Goal: Complete application form

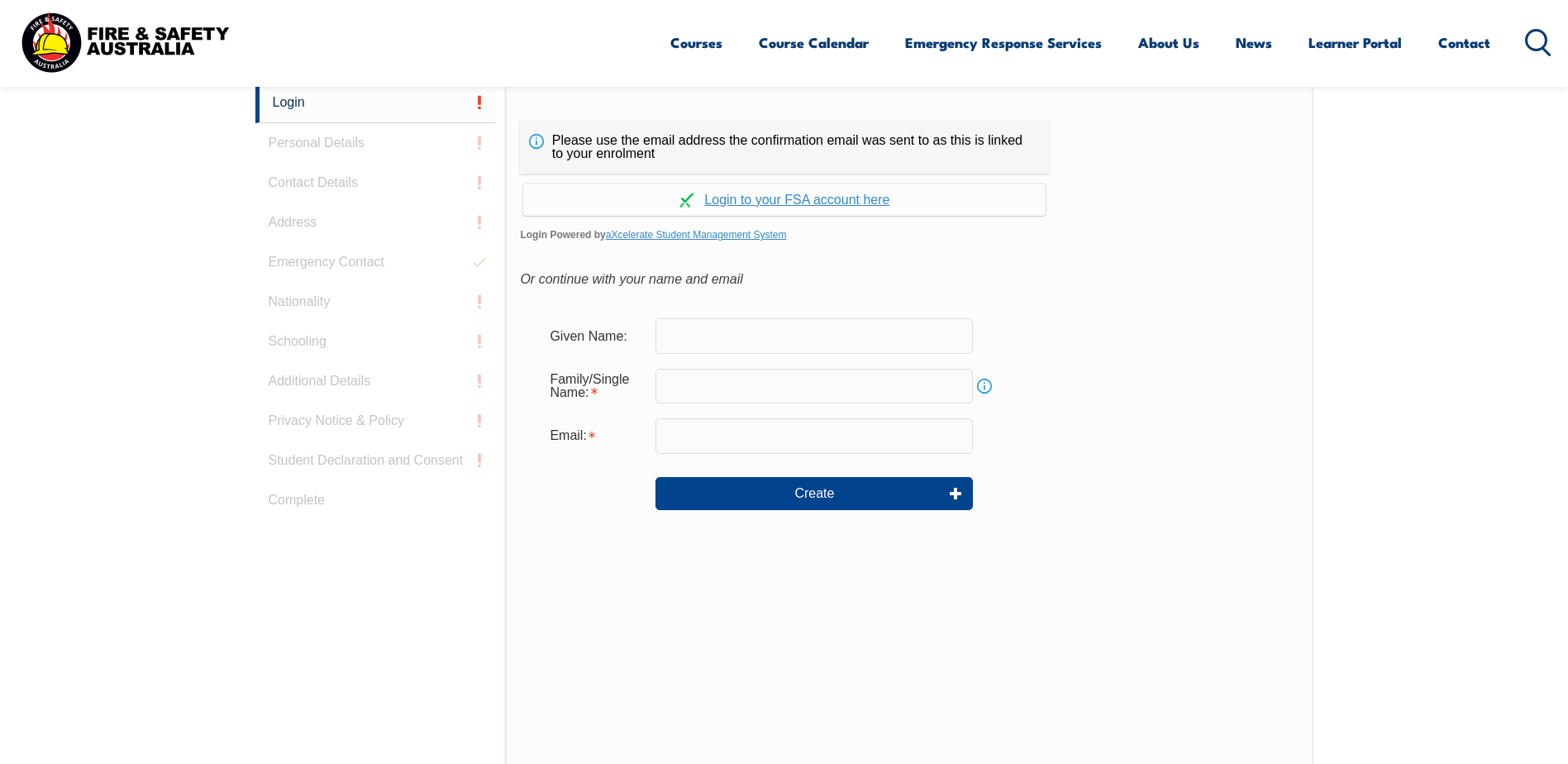
scroll to position [384, 0]
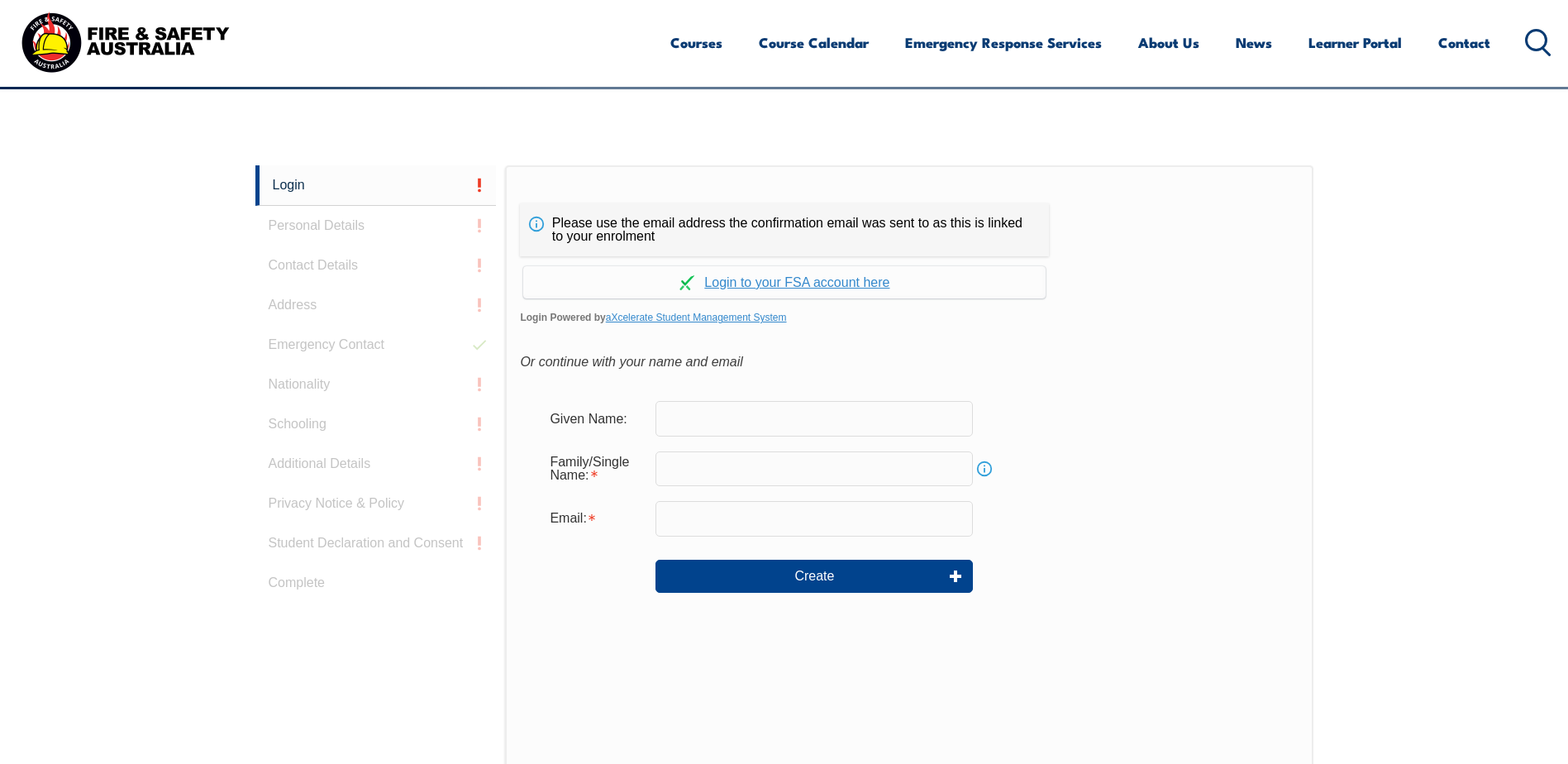
click at [342, 238] on div "Login Personal Details Contact Details Address Emergency Contact Nationality Sc…" at bounding box center [380, 578] width 250 height 826
click at [805, 285] on link "Continue with aXcelerate" at bounding box center [784, 282] width 522 height 32
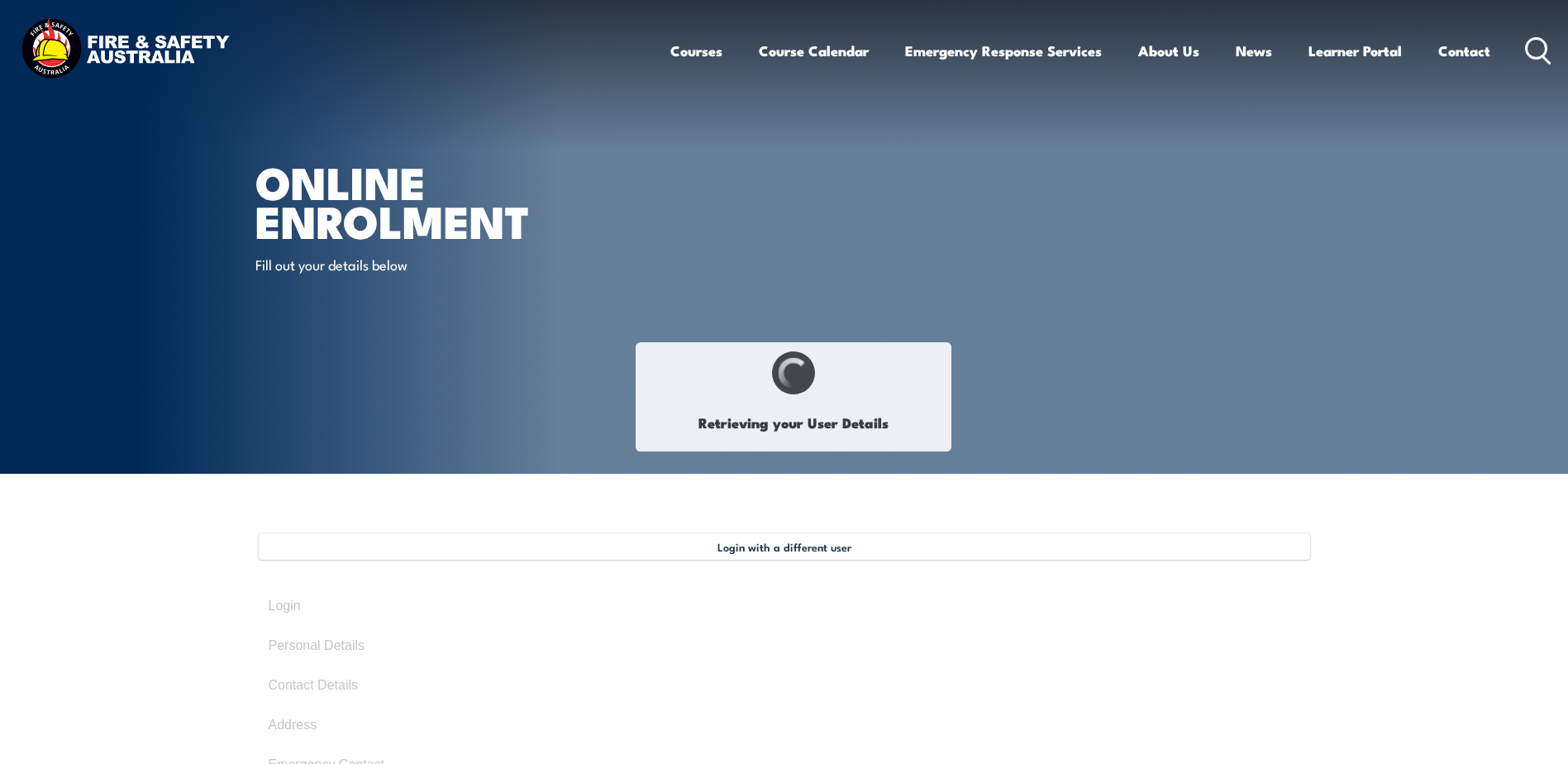
select select "Mr"
type input "Joshua"
type input "josh"
type input "patrick"
type input "Buttigieg"
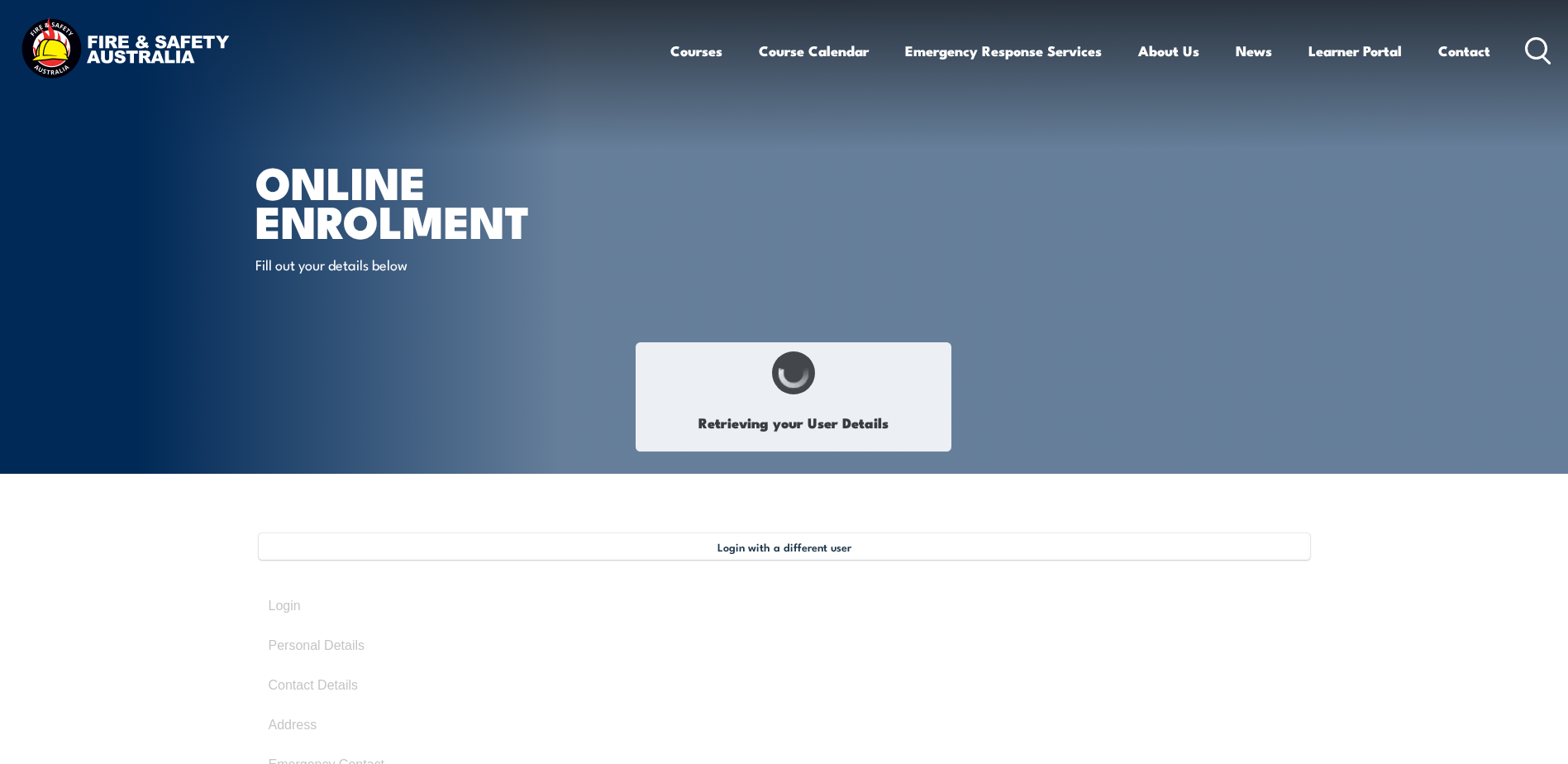
type input "March 31, 2006"
type input "GPEGL7UDG5"
select select "M"
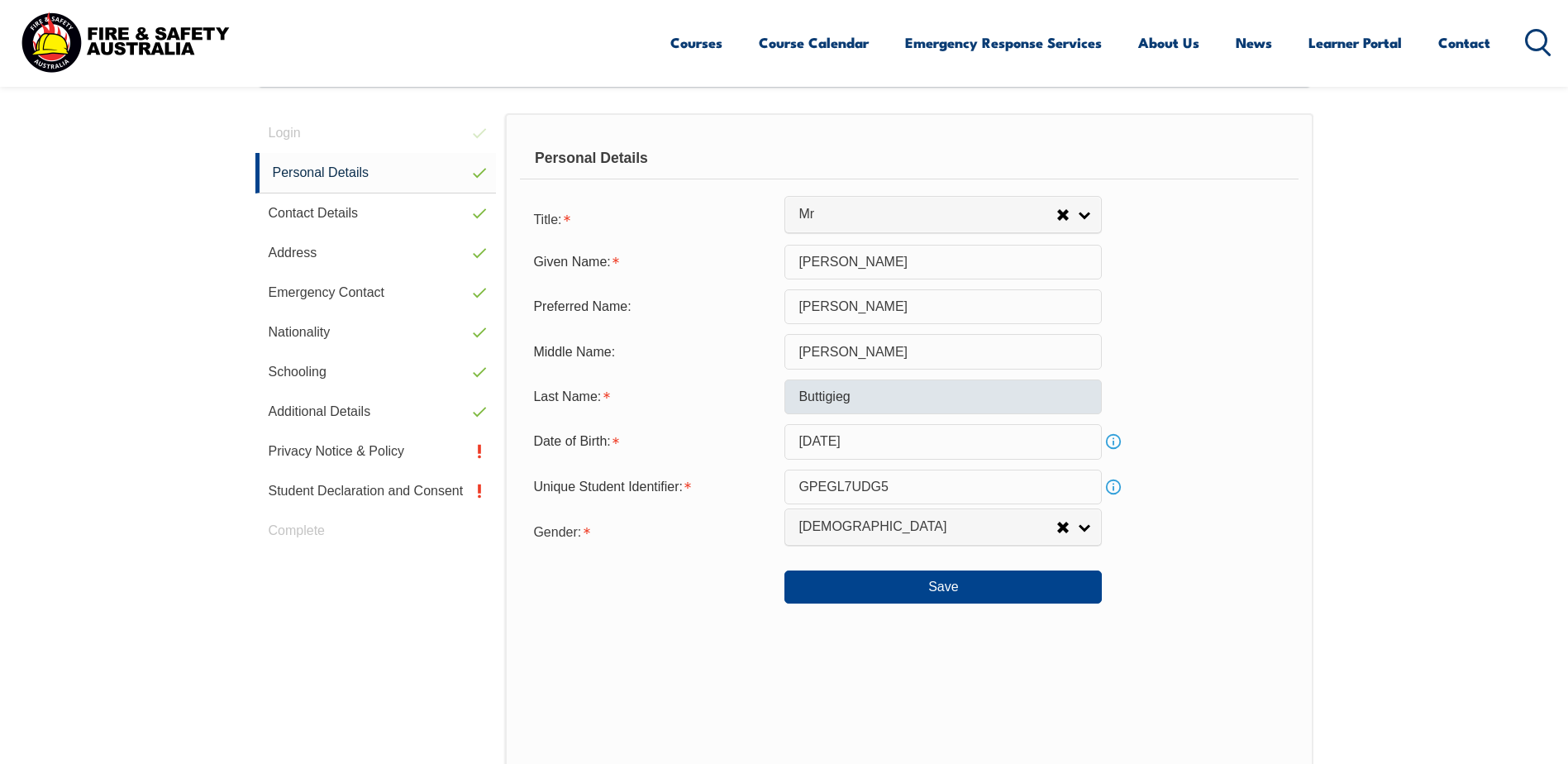
scroll to position [483, 0]
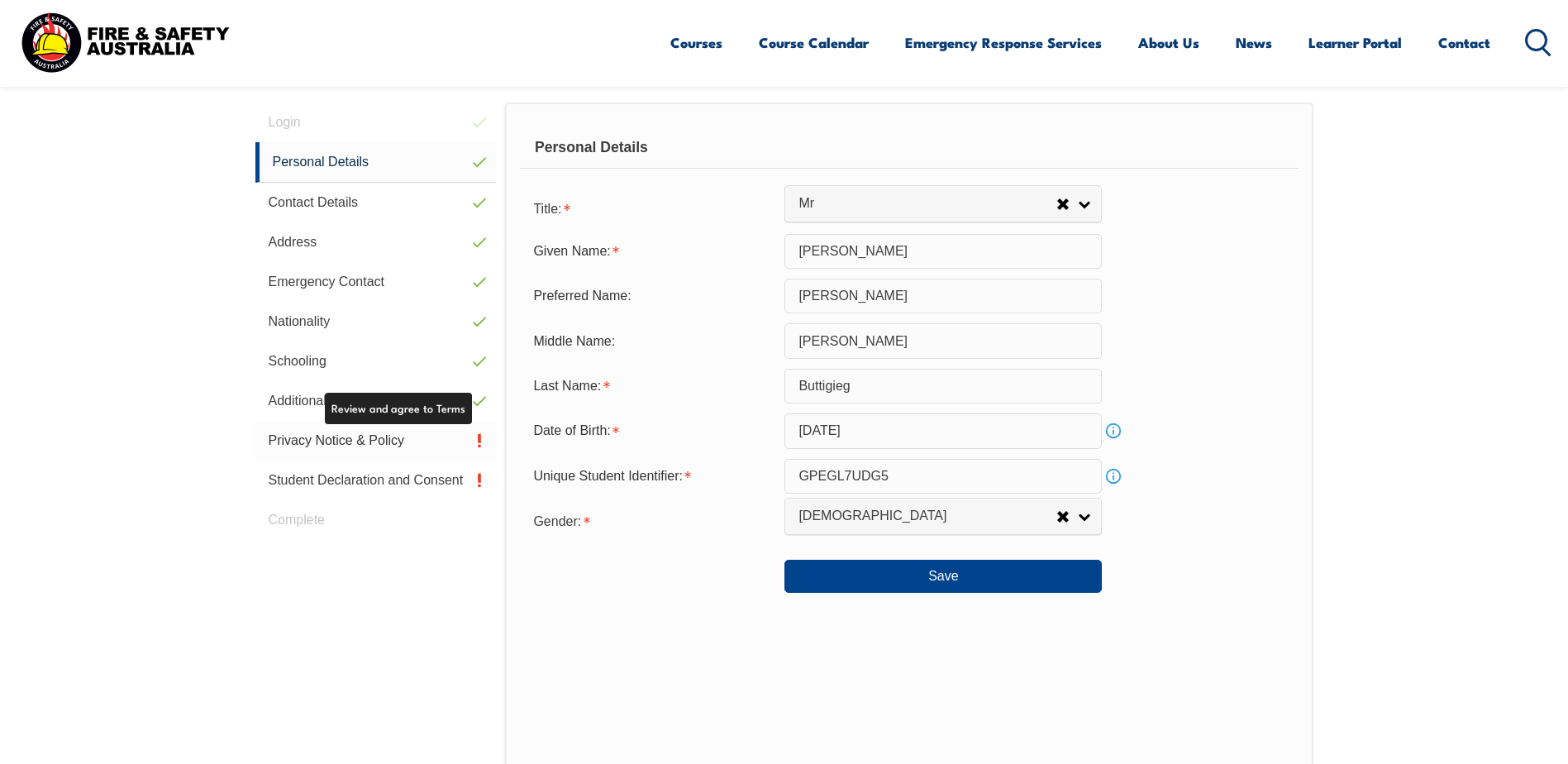
click at [444, 442] on link "Privacy Notice & Policy" at bounding box center [376, 441] width 242 height 40
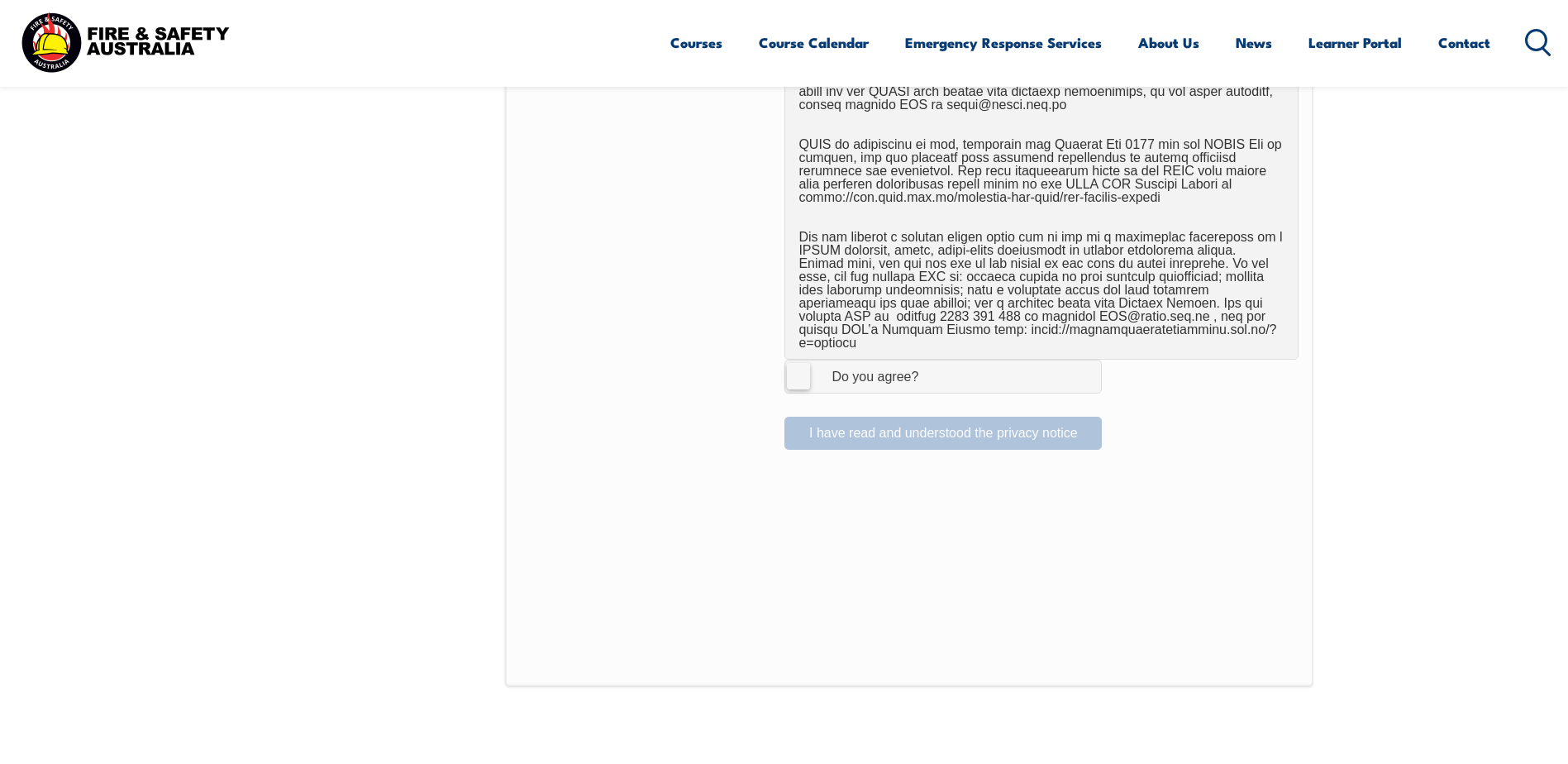
scroll to position [1037, 0]
click at [793, 366] on label "I Agree Do you agree?" at bounding box center [943, 378] width 317 height 33
click at [931, 366] on input "I Agree Do you agree?" at bounding box center [945, 378] width 28 height 31
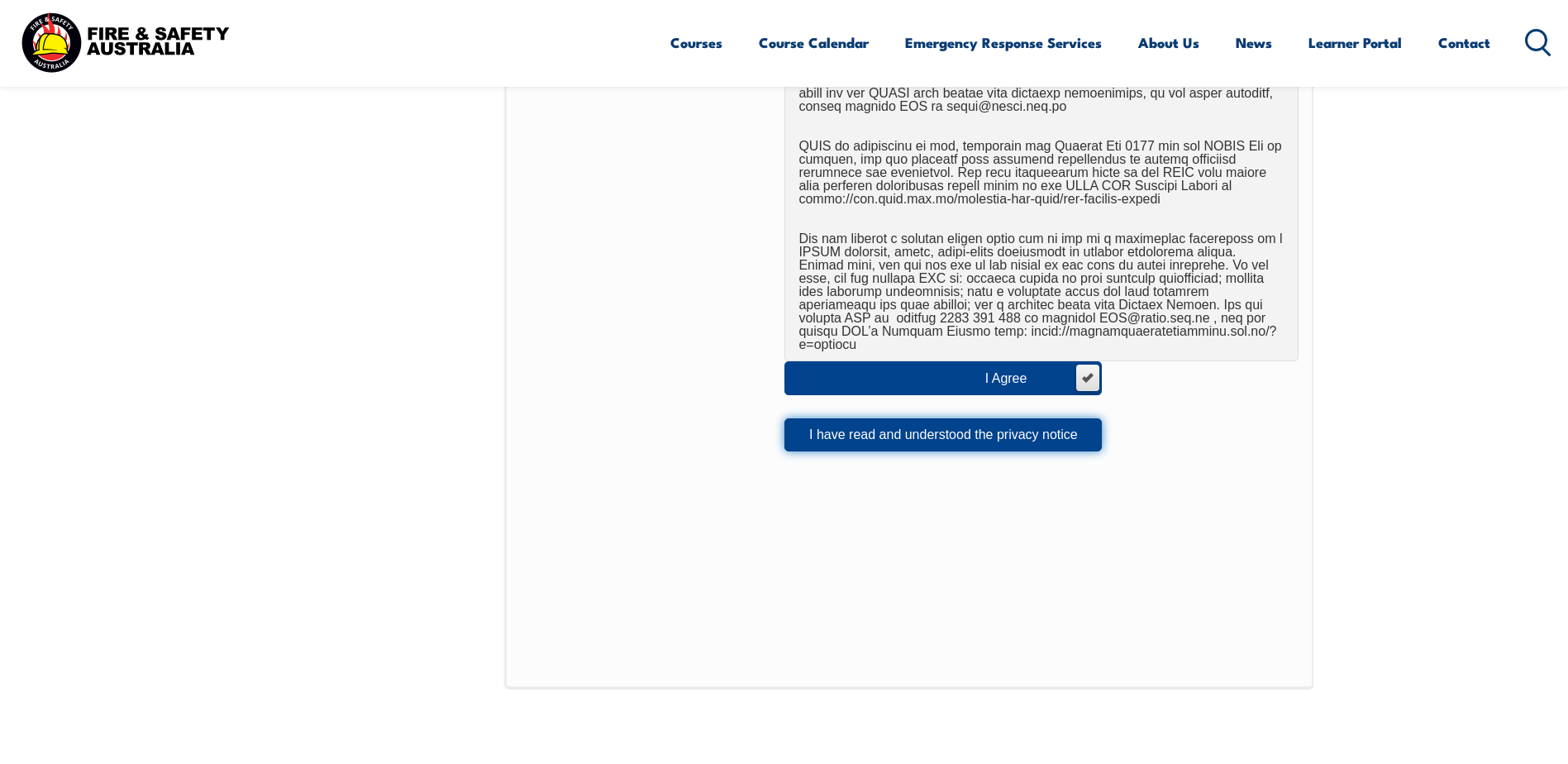
click at [849, 418] on button "I have read and understood the privacy notice" at bounding box center [943, 435] width 317 height 33
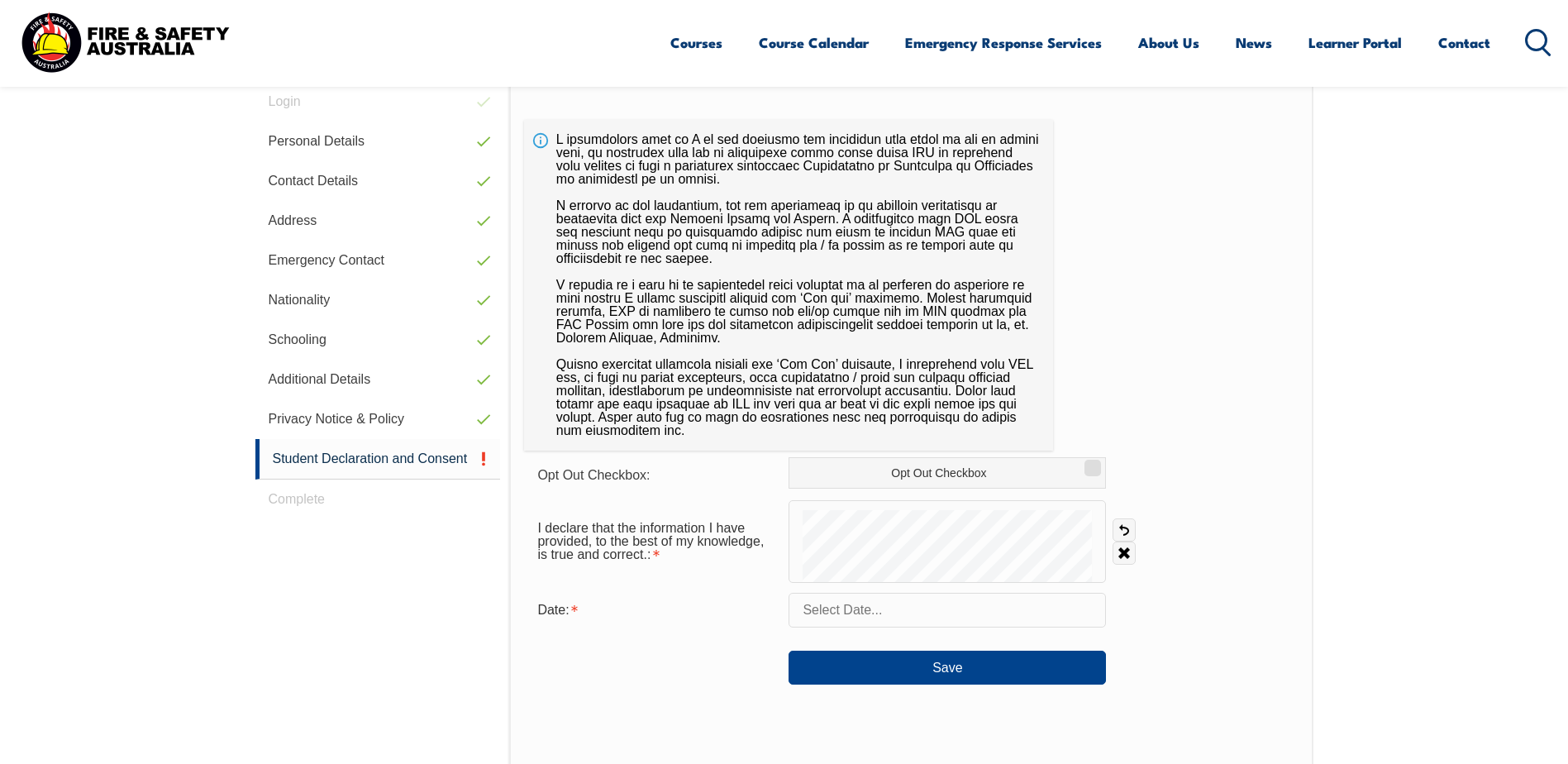
scroll to position [450, 0]
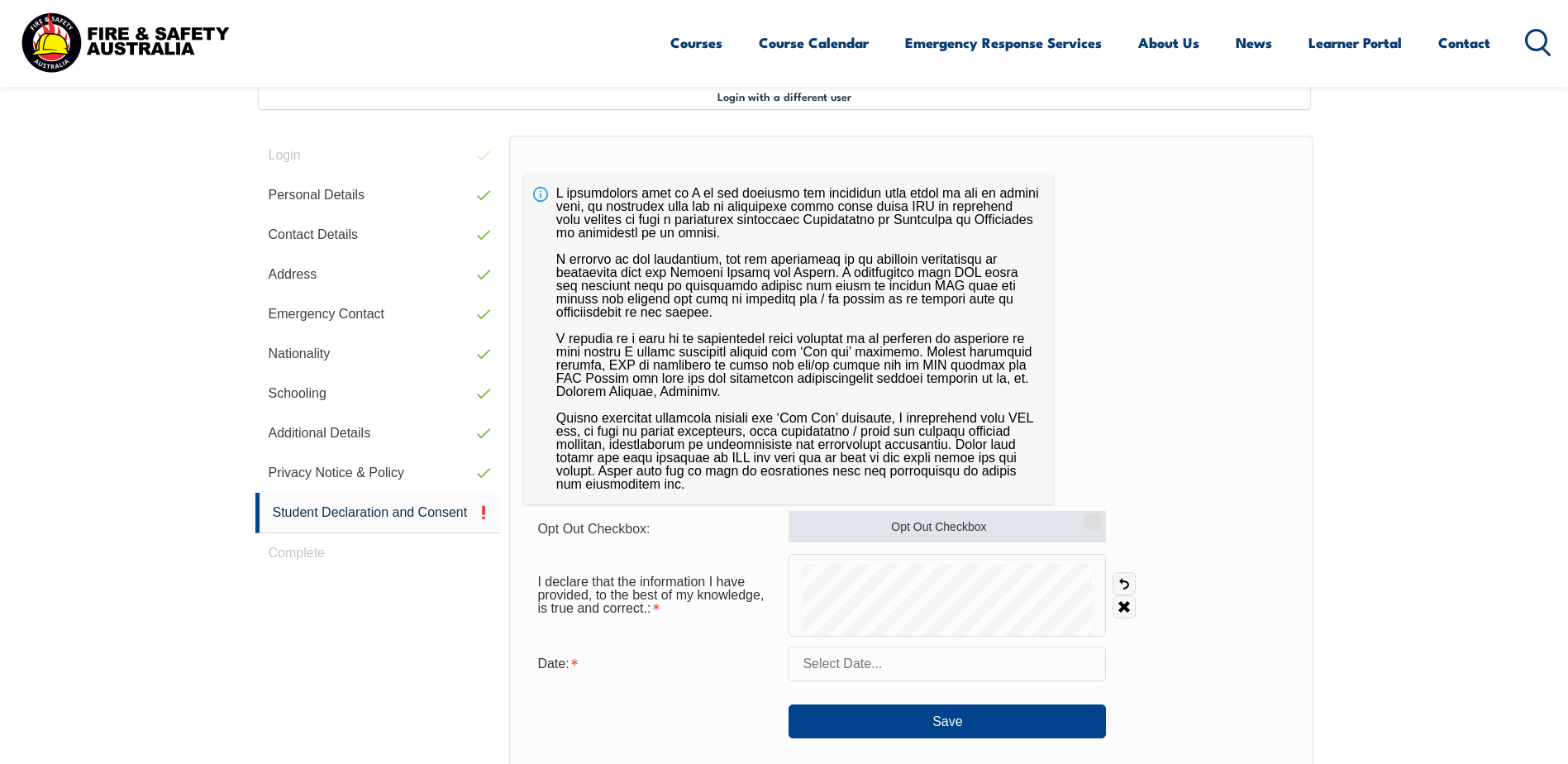
drag, startPoint x: 1080, startPoint y: 512, endPoint x: 1088, endPoint y: 513, distance: 8.1
click at [1082, 512] on label "Opt Out Checkbox" at bounding box center [947, 527] width 317 height 31
click at [1086, 515] on input "Opt Out Checkbox" at bounding box center [1091, 516] width 10 height 2
checkbox input "true"
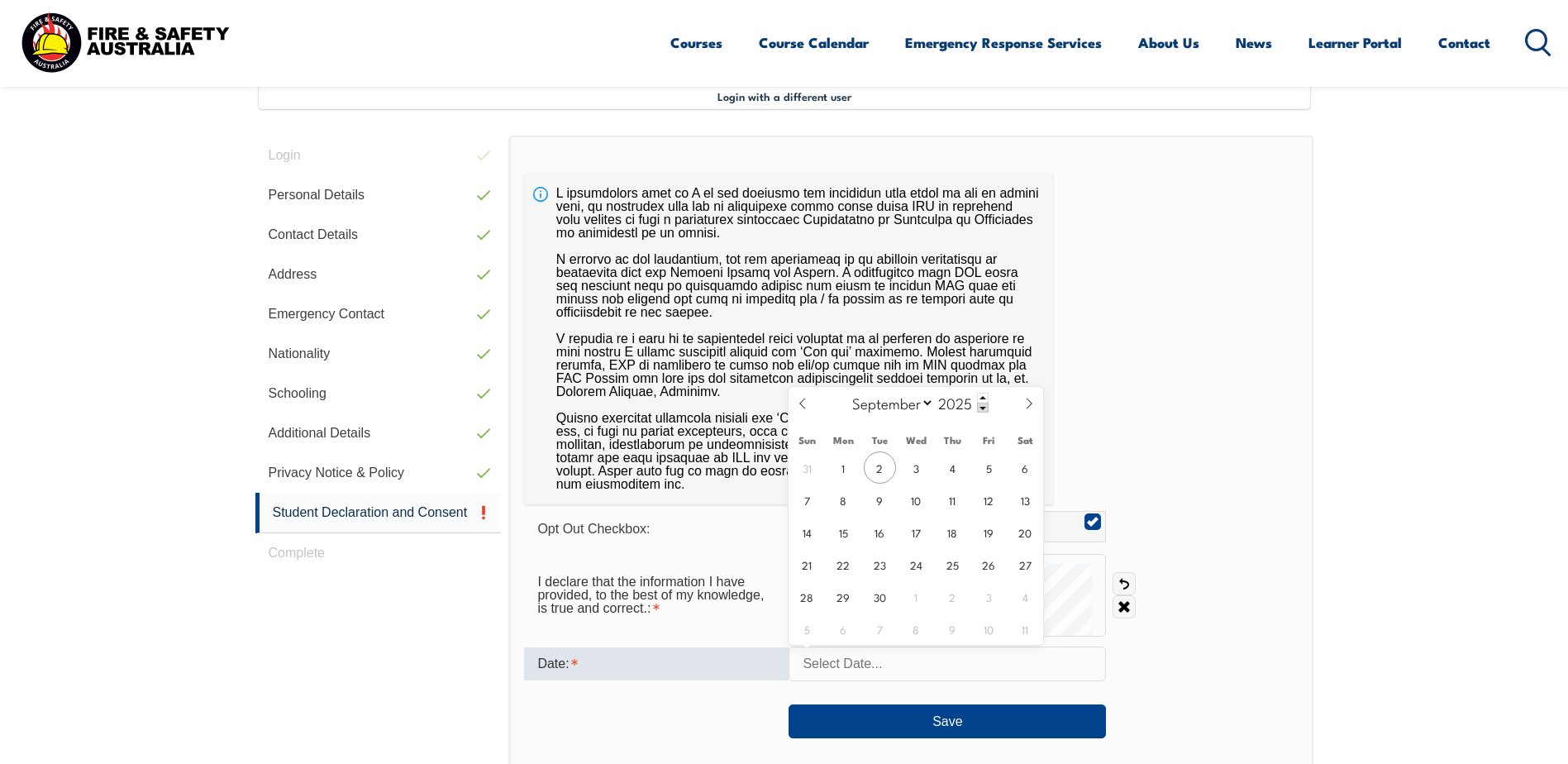
click at [866, 659] on input "text" at bounding box center [947, 664] width 317 height 35
click at [868, 467] on span "2" at bounding box center [879, 467] width 32 height 32
type input "September 2, 2025"
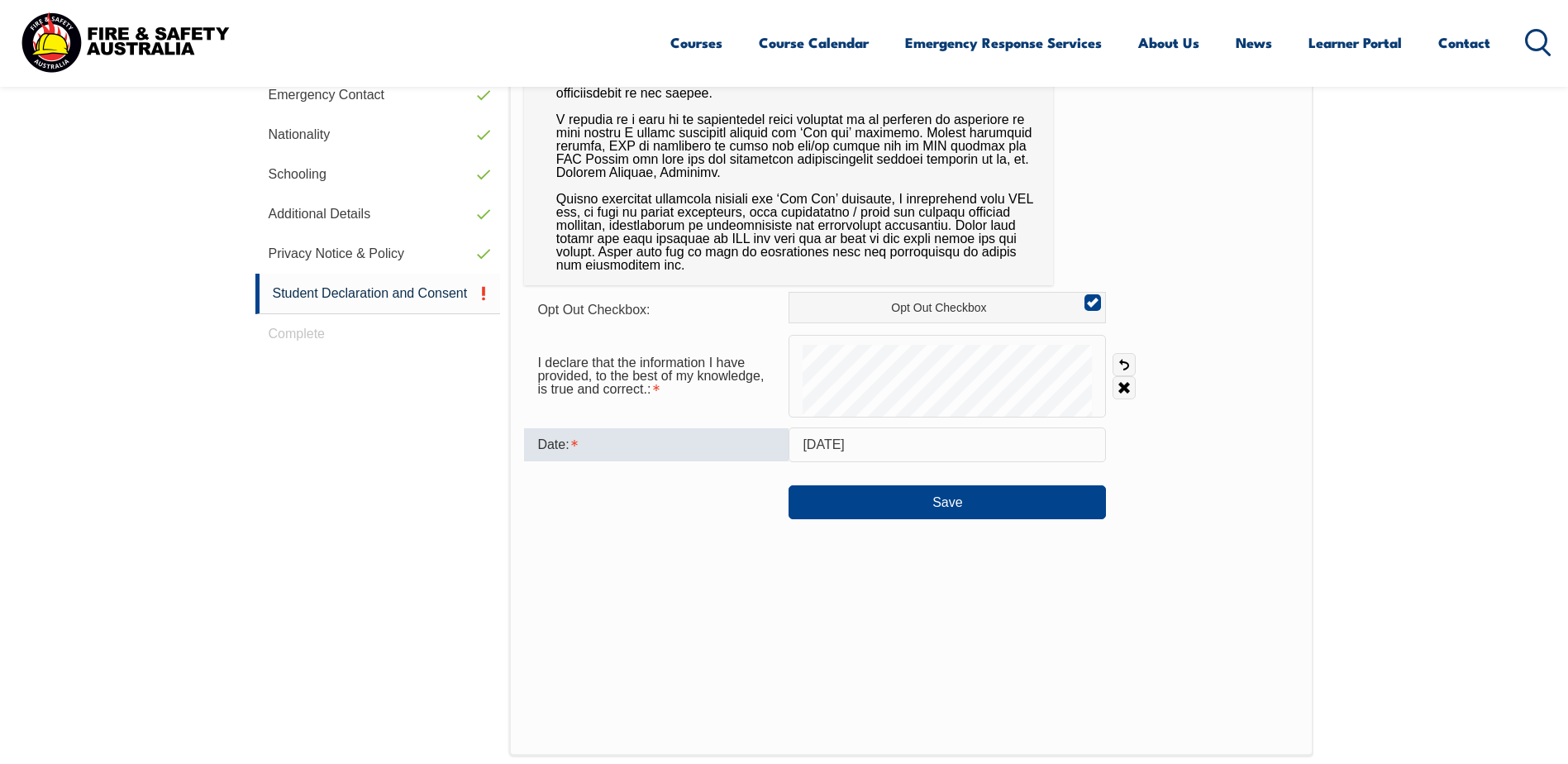
scroll to position [699, 0]
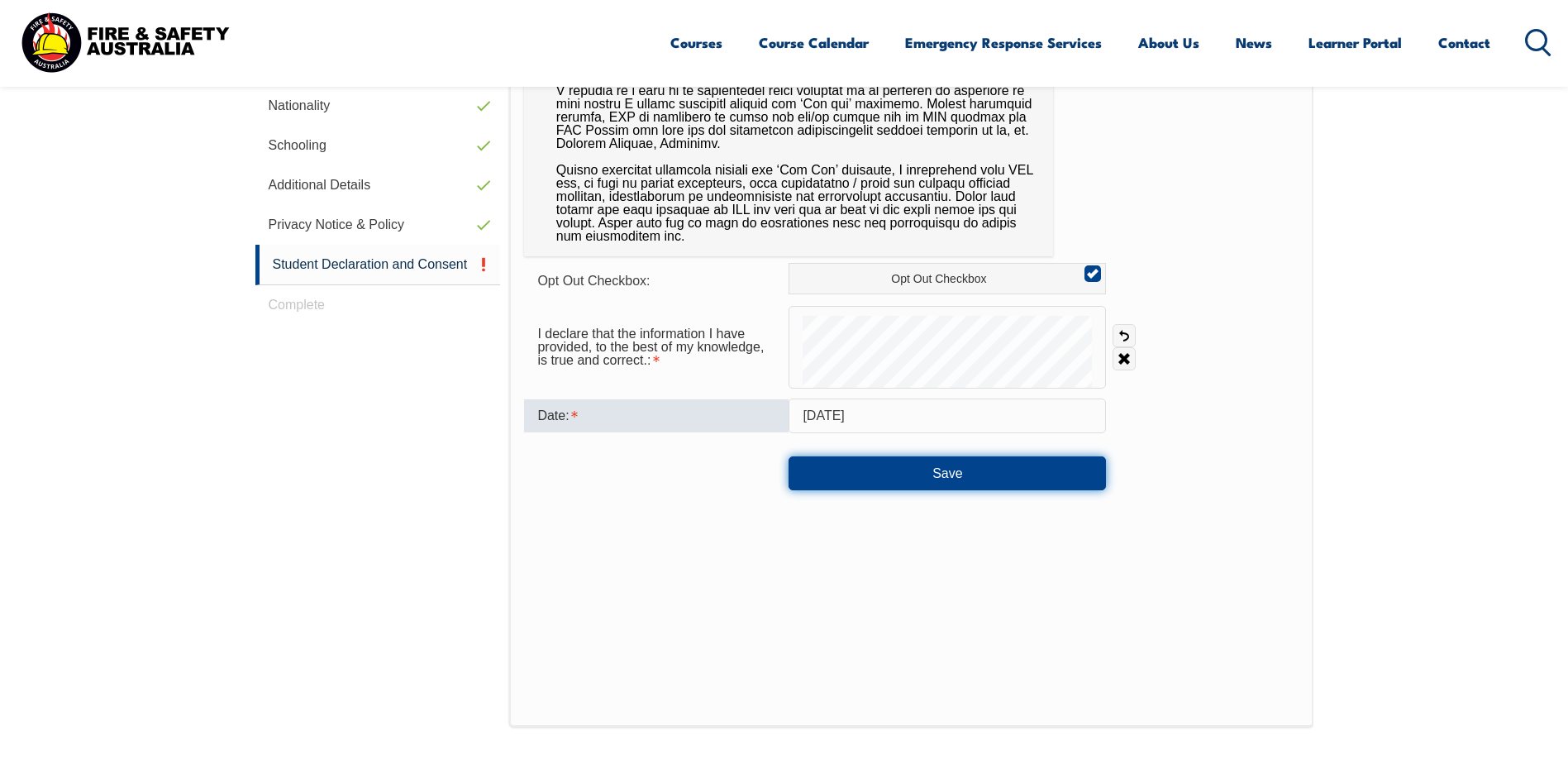
click at [871, 475] on button "Save" at bounding box center [947, 473] width 317 height 33
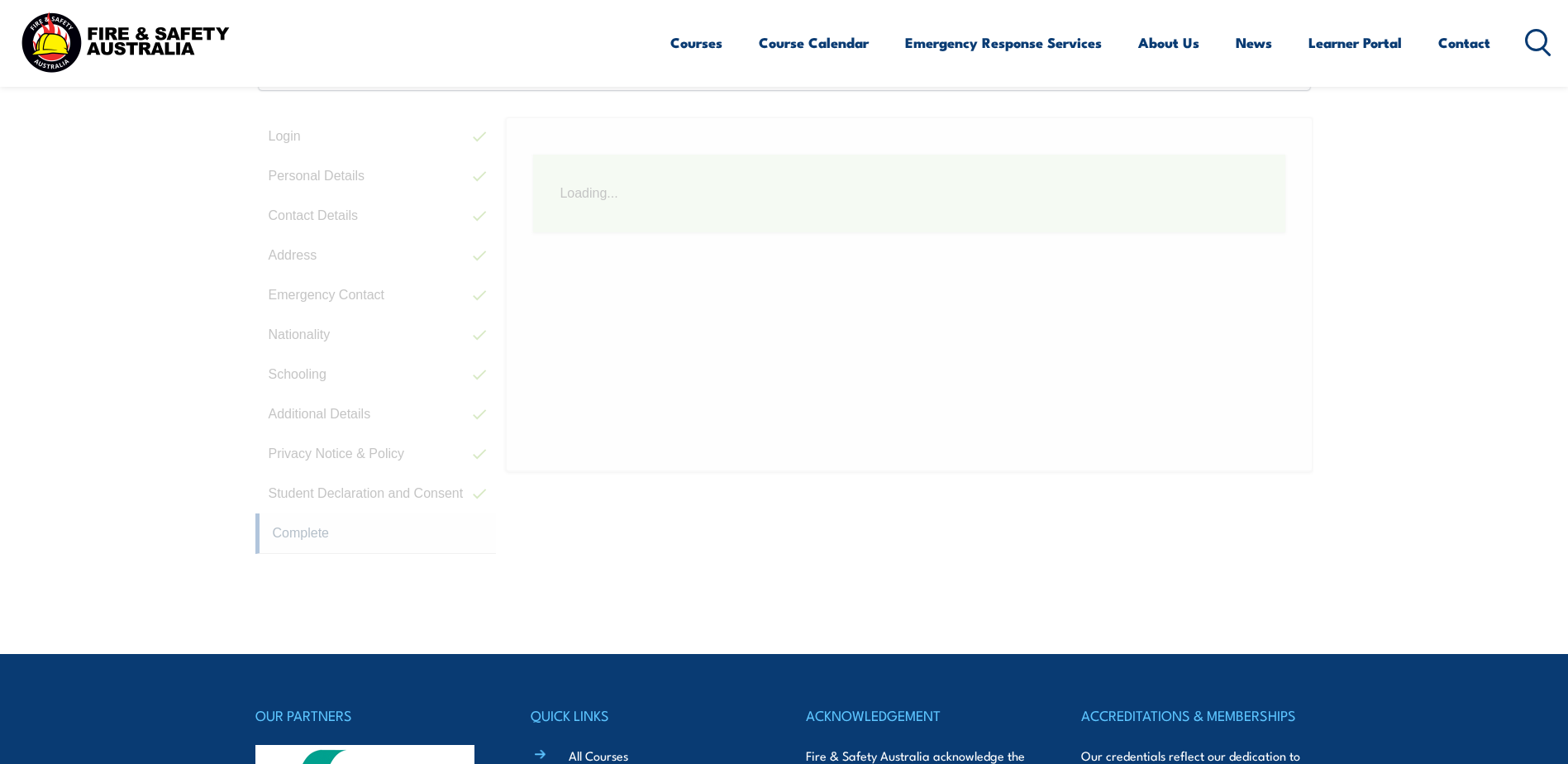
scroll to position [450, 0]
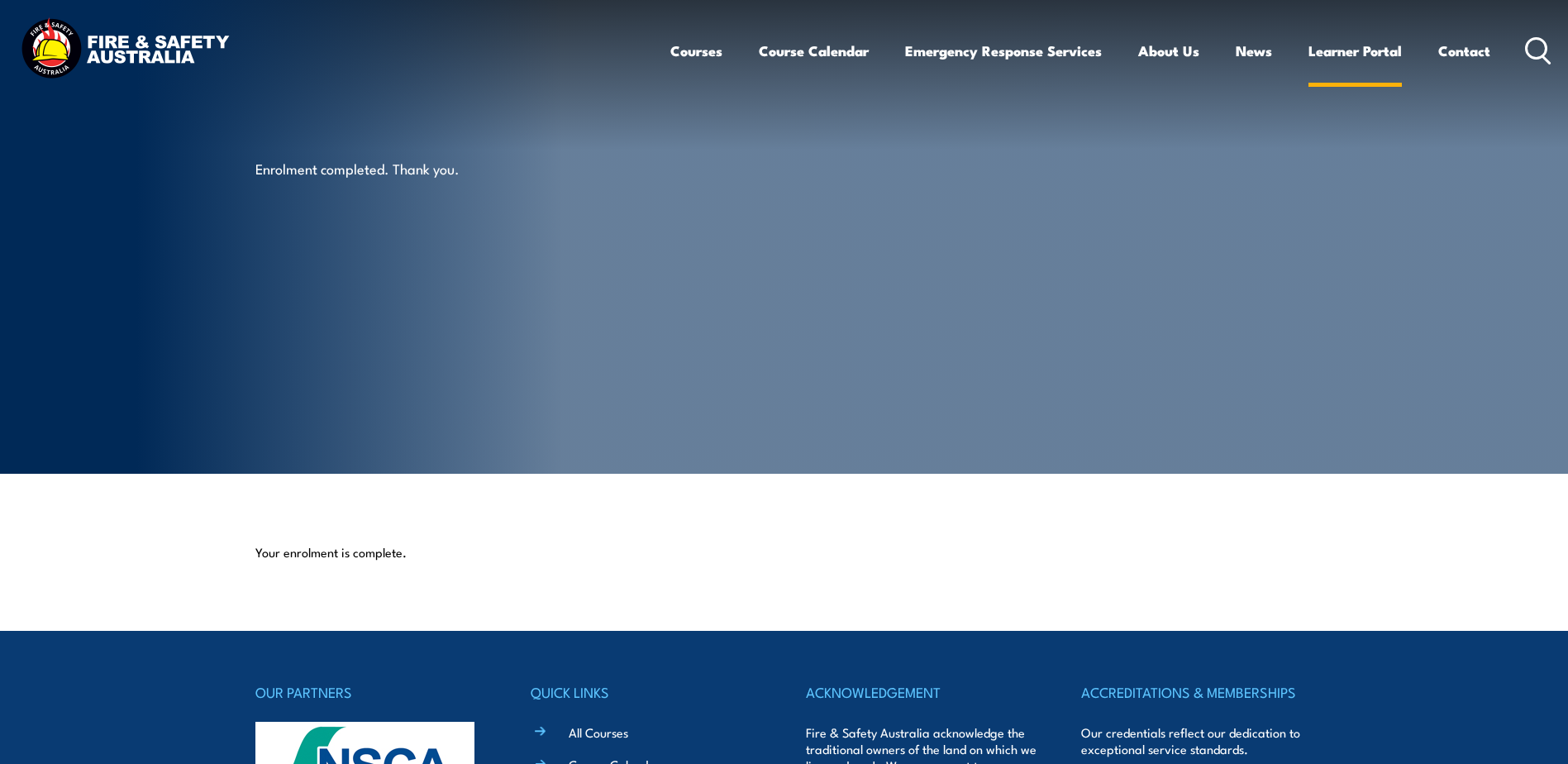
click at [1365, 54] on link "Learner Portal" at bounding box center [1356, 50] width 93 height 44
